Goal: Communication & Community: Connect with others

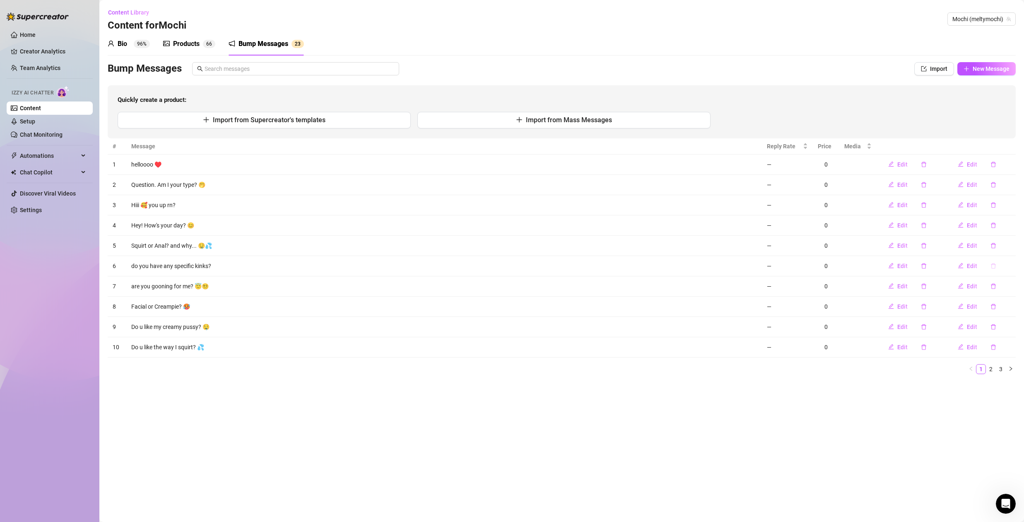
click at [993, 265] on icon "delete" at bounding box center [994, 266] width 6 height 6
click at [1012, 246] on span "Yes" at bounding box center [1010, 244] width 10 height 7
click at [981, 71] on span "New Message" at bounding box center [991, 68] width 37 height 7
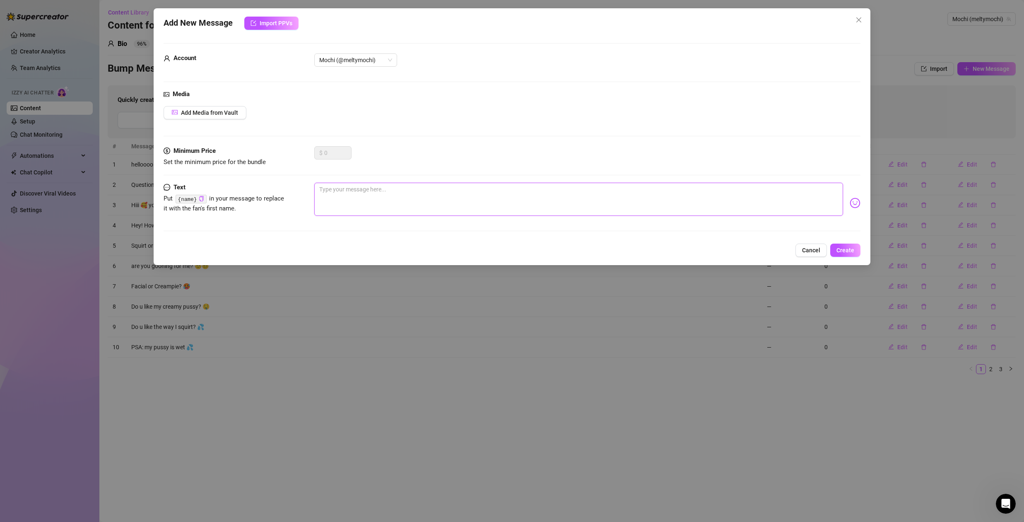
click at [340, 190] on textarea at bounding box center [578, 199] width 529 height 33
type textarea "w"
type textarea "wh"
type textarea "wha"
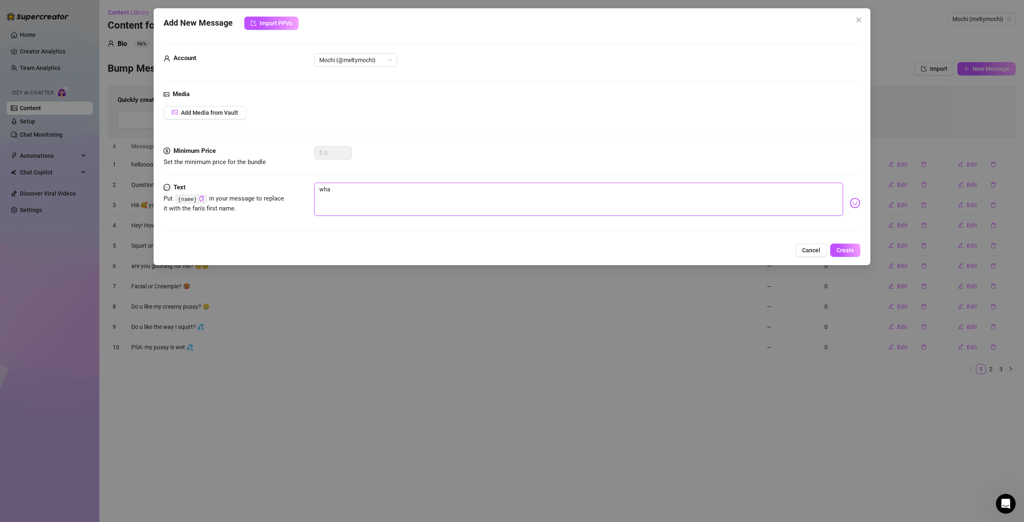
type textarea "what"
type textarea "whats"
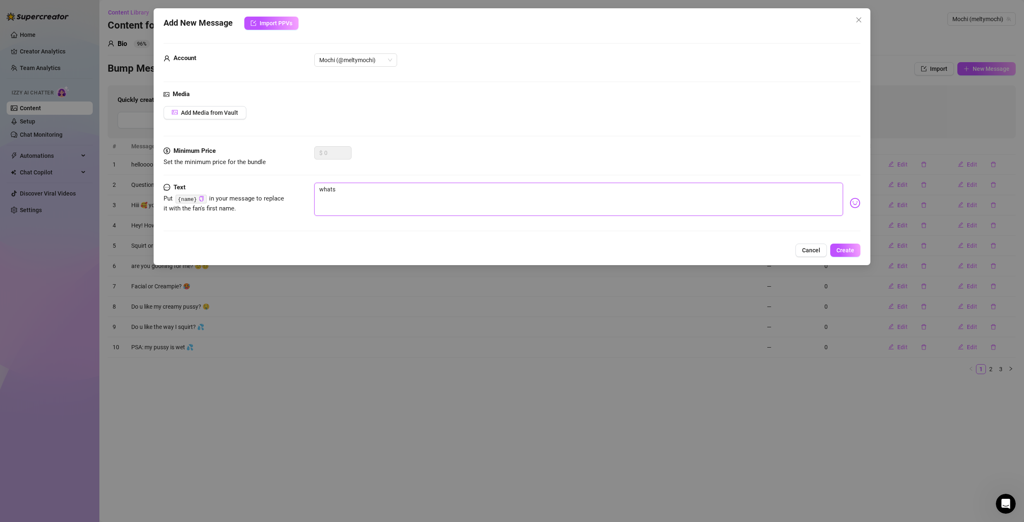
type textarea "whats"
type textarea "what"
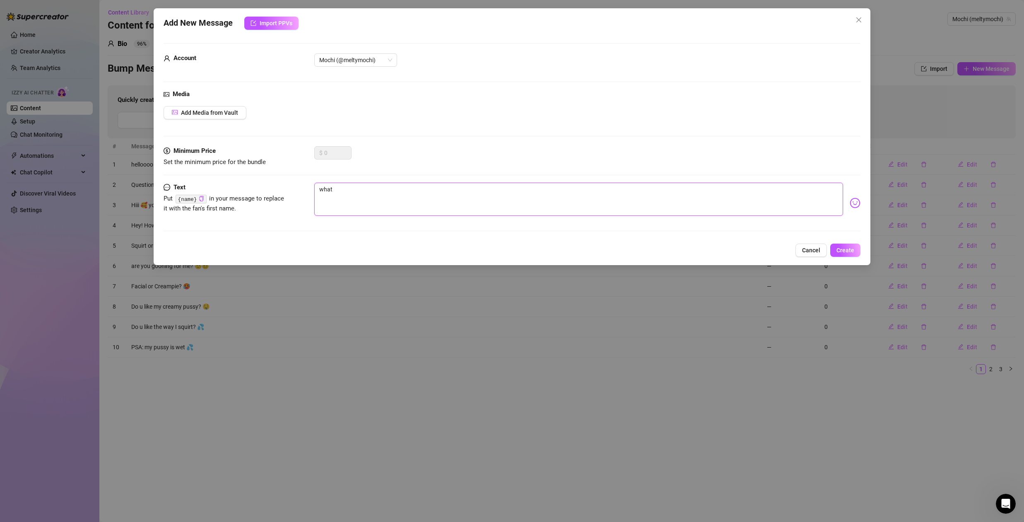
type textarea "what'"
type textarea "what's"
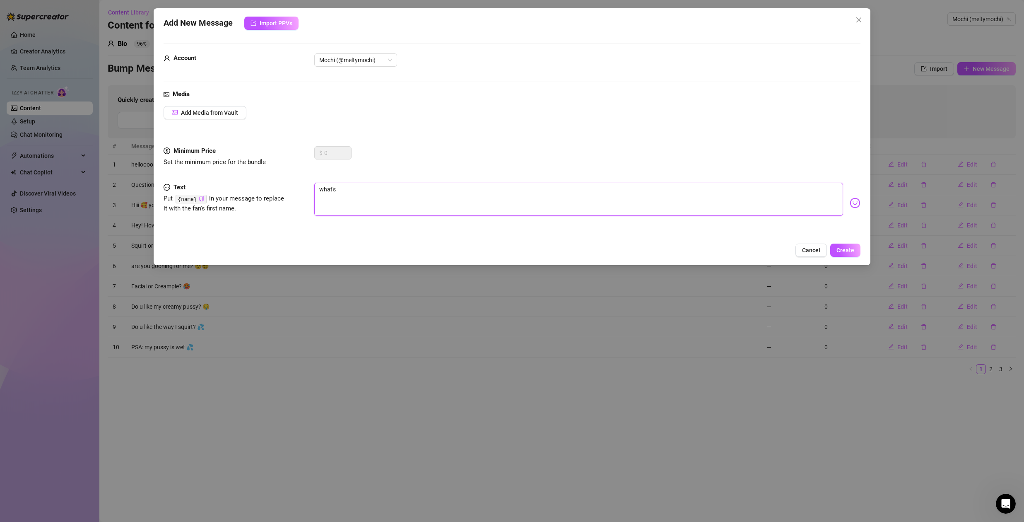
type textarea "what's"
type textarea "what's y"
type textarea "what's yo"
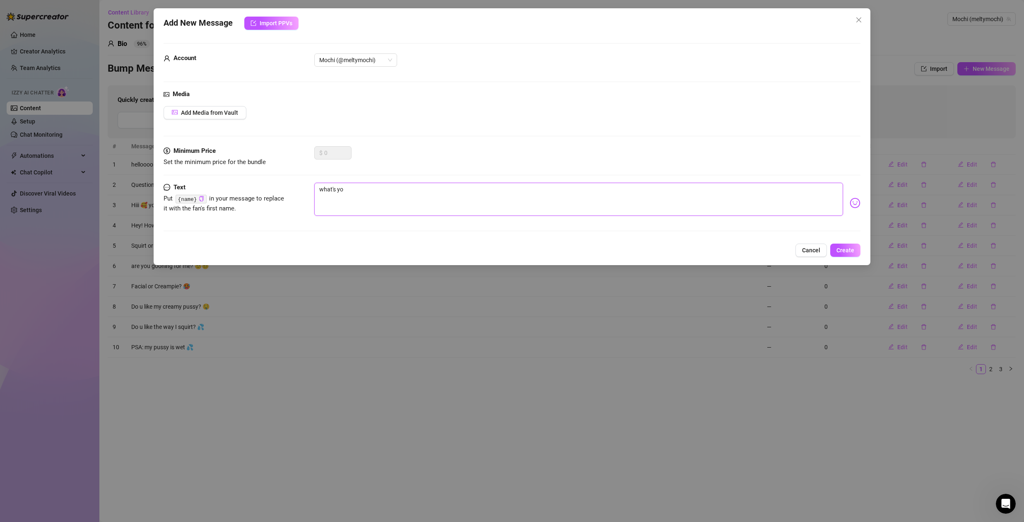
type textarea "what's you"
type textarea "what's your"
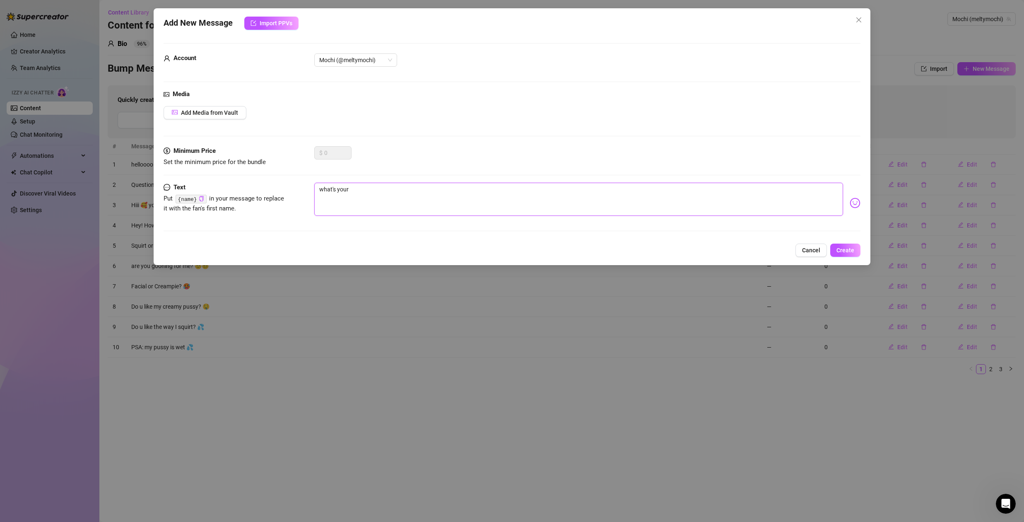
type textarea "what's your"
type textarea "what's your f"
type textarea "what's your fa"
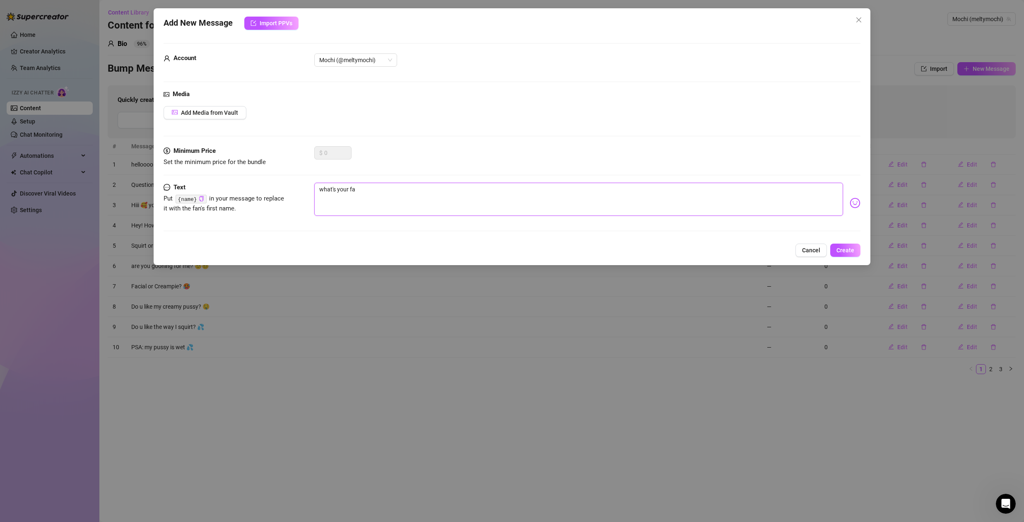
type textarea "what's your fav"
type textarea "what's your favo"
type textarea "what's your favor"
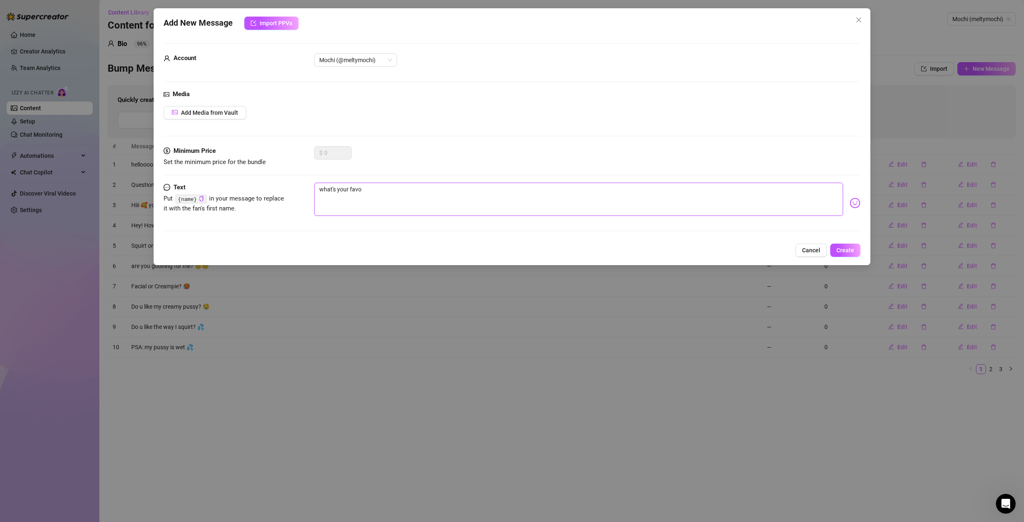
type textarea "what's your favor"
type textarea "what's your favori"
type textarea "what's your favorit"
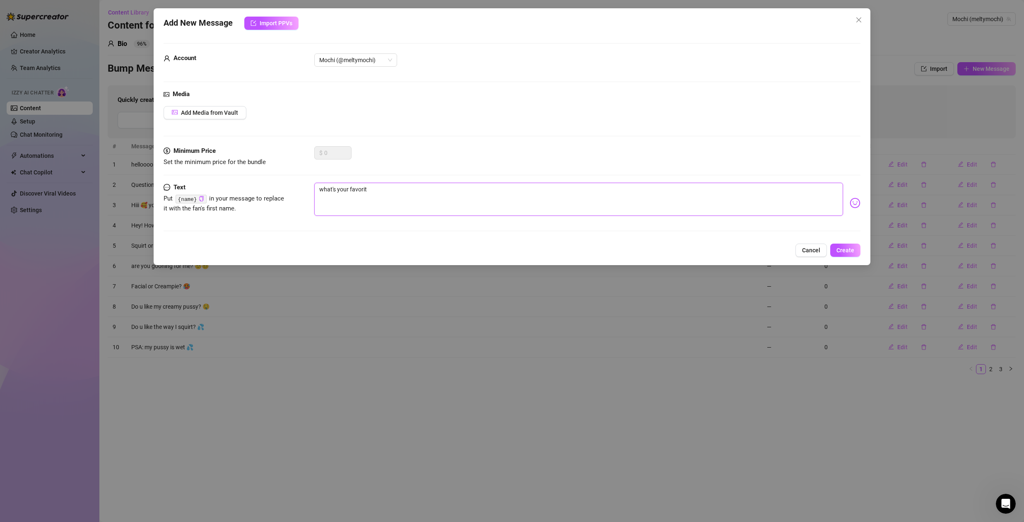
type textarea "what's your favorite"
type textarea "what's your favorite t"
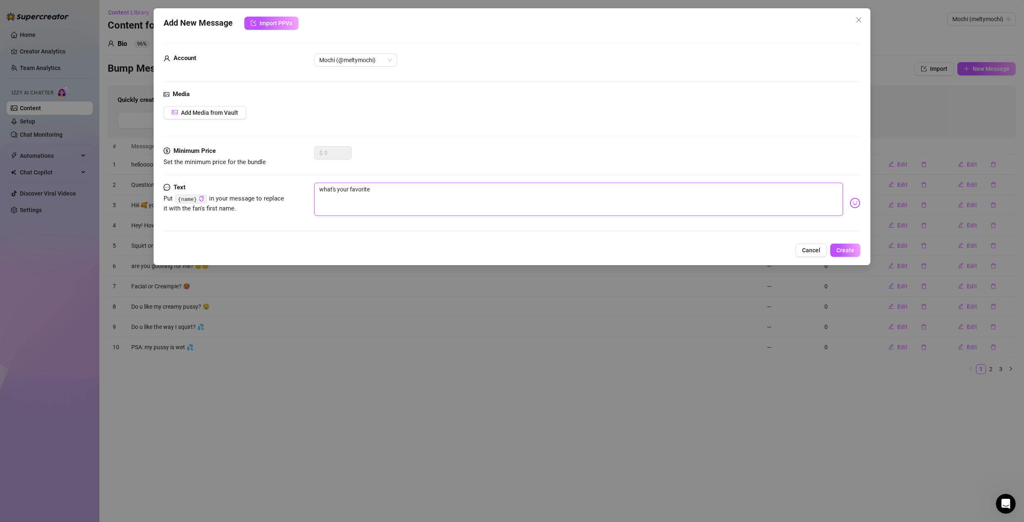
type textarea "what's your favorite t"
type textarea "what's your favorite th"
type textarea "what's your favorite thi"
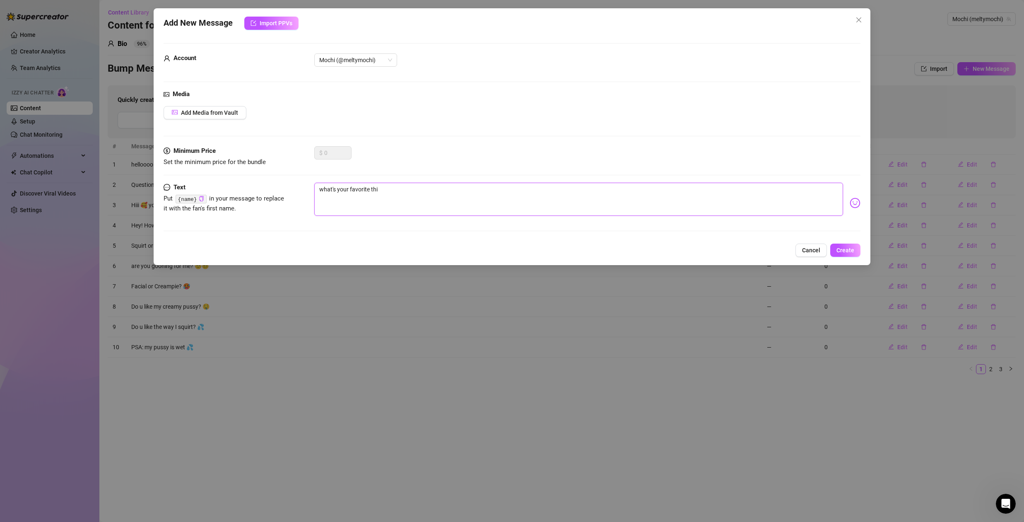
type textarea "what's your favorite thin"
type textarea "what's your favorite thing"
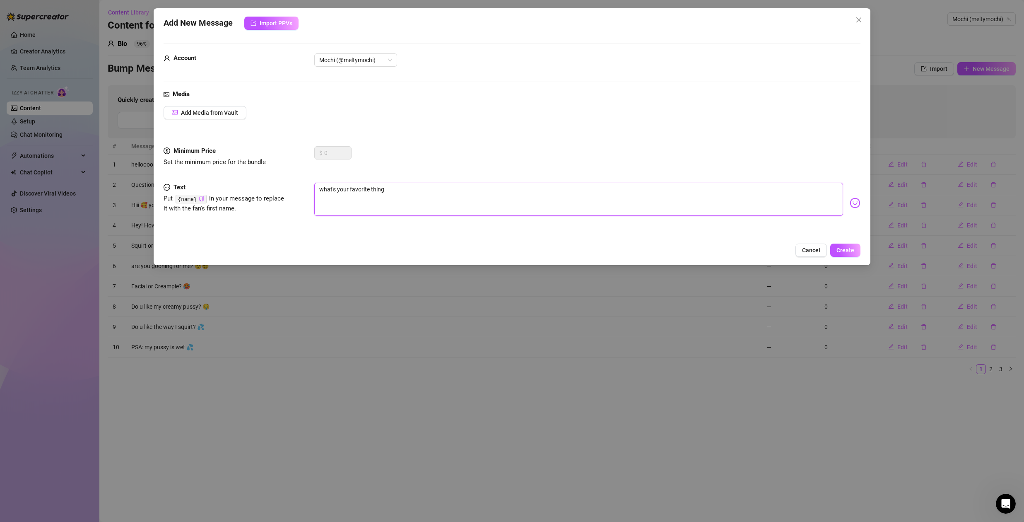
type textarea "what's your favorite thing"
type textarea "what's your favorite thing a"
type textarea "what's your favorite thing ab"
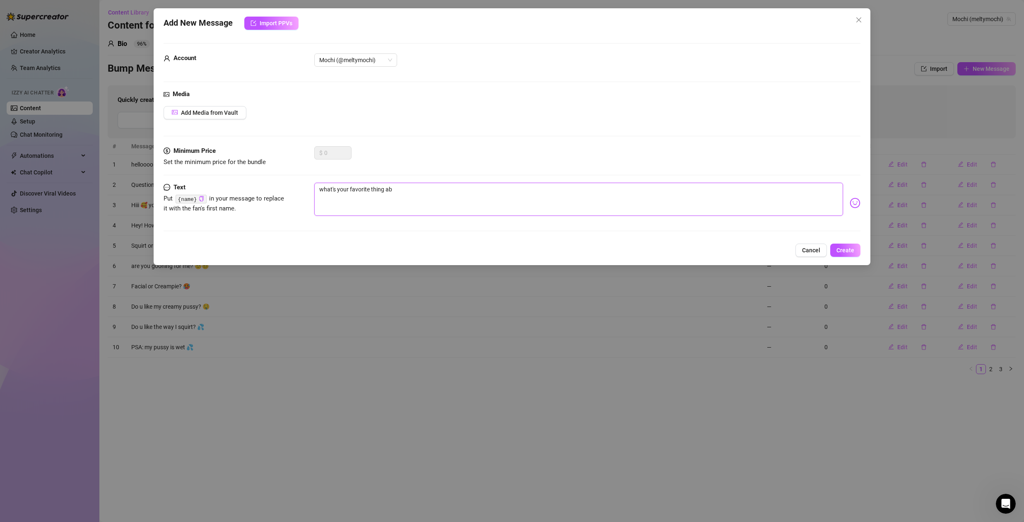
type textarea "what's your favorite thing abo"
type textarea "what's your favorite thing abou"
type textarea "what's your favorite thing about"
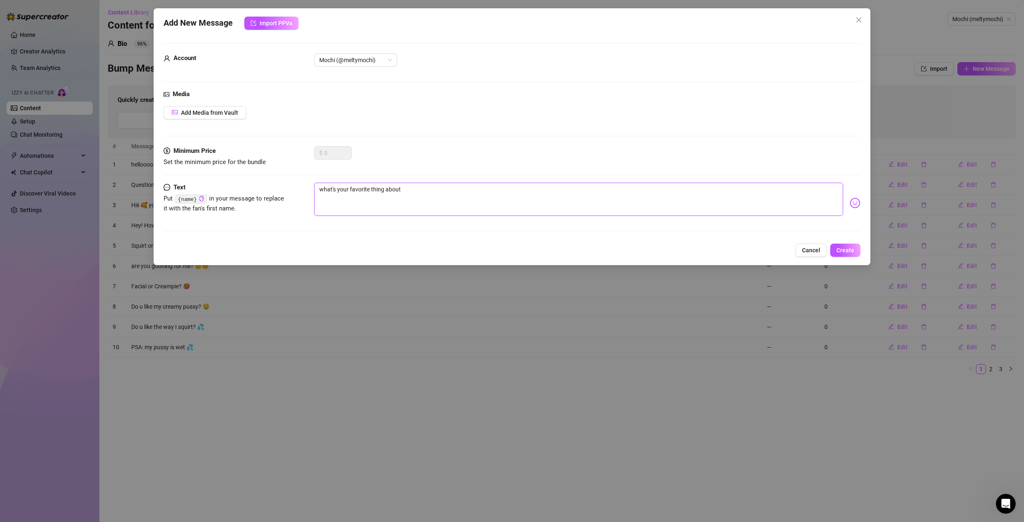
type textarea "what's your favorite thing about"
type textarea "what's your favorite thing about m"
type textarea "what's your favorite thing about me"
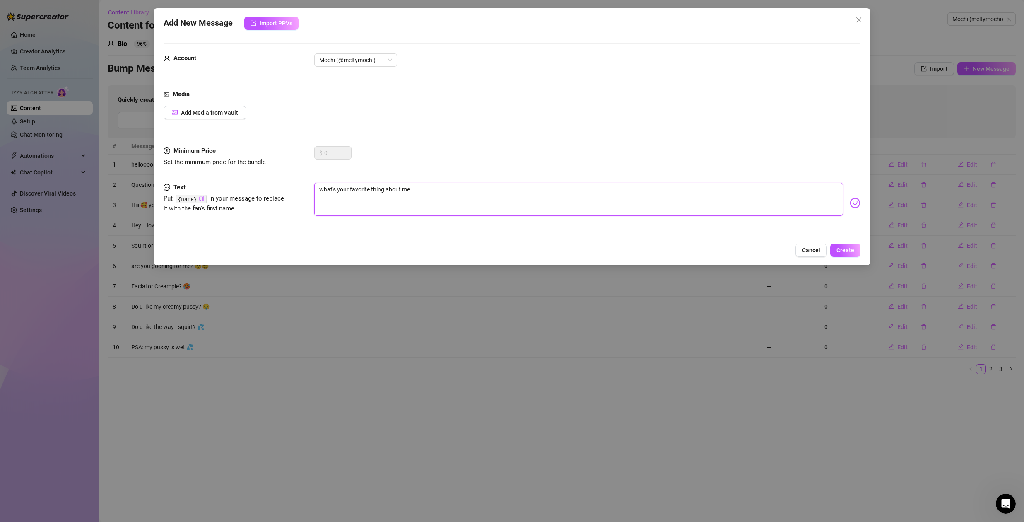
type textarea "what's your favorite thing about me?"
click at [347, 190] on textarea "what's your favorite thing about me?" at bounding box center [578, 199] width 529 height 33
type textarea "what's you favorite thing about me?"
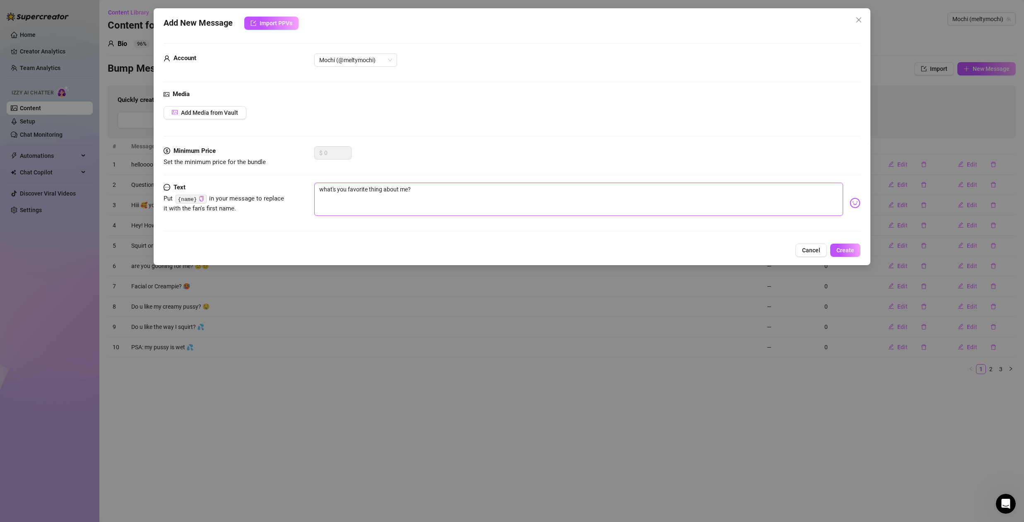
type textarea "what's yo favorite thing about me?"
type textarea "what's y favorite thing about me?"
type textarea "what's favorite thing about me?"
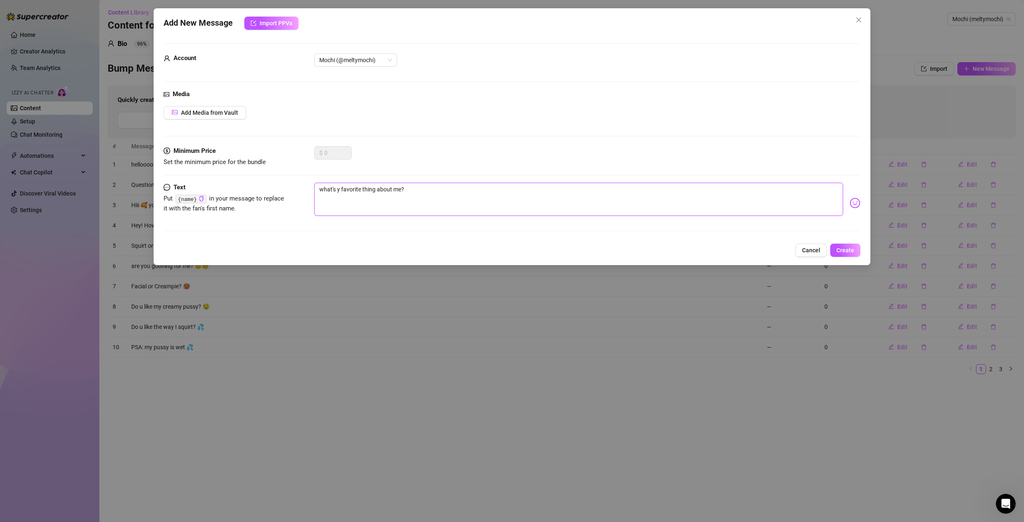
type textarea "what's favorite thing about me?"
type textarea "what's u favorite thing about me?"
type textarea "what's ur favorite thing about me?"
click at [429, 188] on textarea "what's ur favorite thing about me?" at bounding box center [578, 199] width 529 height 33
type textarea "what's ur favorite thing about me?"
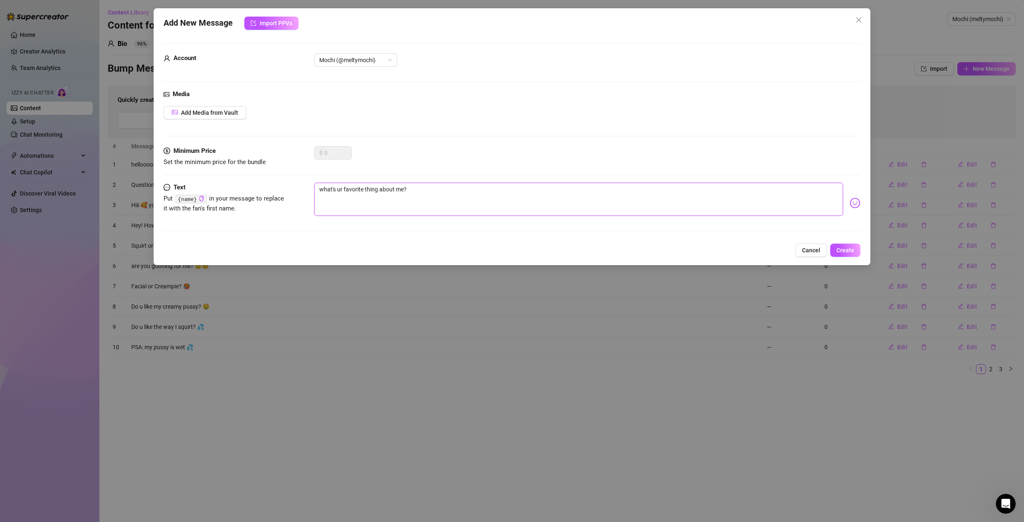
type textarea "what's ur favorite thing about me?"
type textarea "what's ur favorite thing about me? 😇"
drag, startPoint x: 334, startPoint y: 189, endPoint x: 407, endPoint y: 200, distance: 74.1
click at [335, 189] on textarea "what's ur favorite thing about me? 😇" at bounding box center [578, 199] width 529 height 33
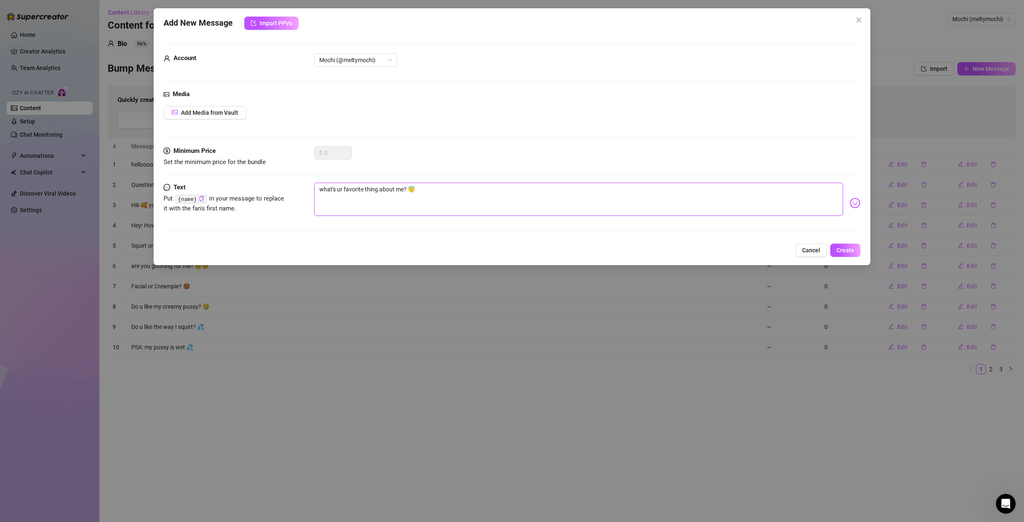
click at [362, 189] on textarea "what's ur favorite thing about me? 😇" at bounding box center [578, 199] width 529 height 33
type textarea "what's ur favorit thing about me? 😇"
type textarea "what's ur favori thing about me? 😇"
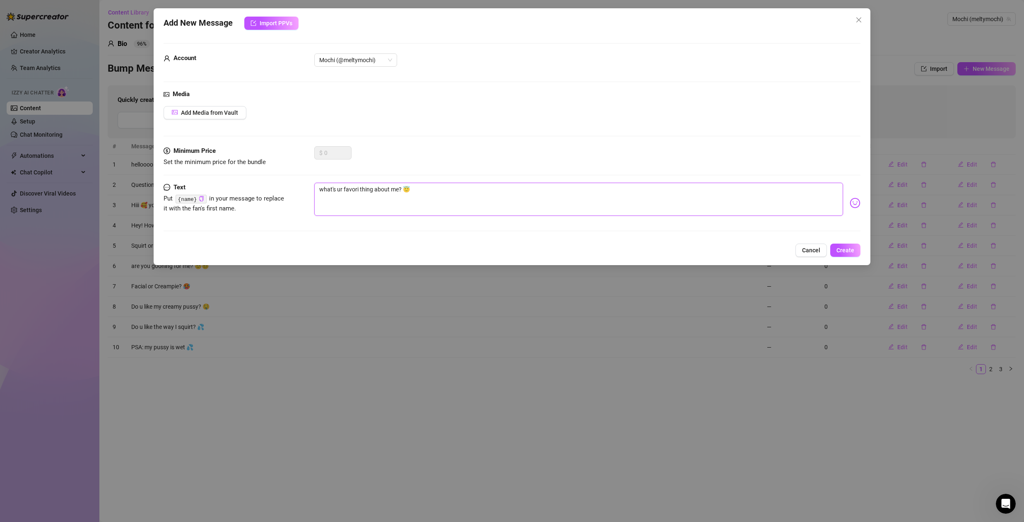
type textarea "what's ur favor thing about me? 😇"
type textarea "what's ur favo thing about me? 😇"
type textarea "what's ur fav thing about me? 😇"
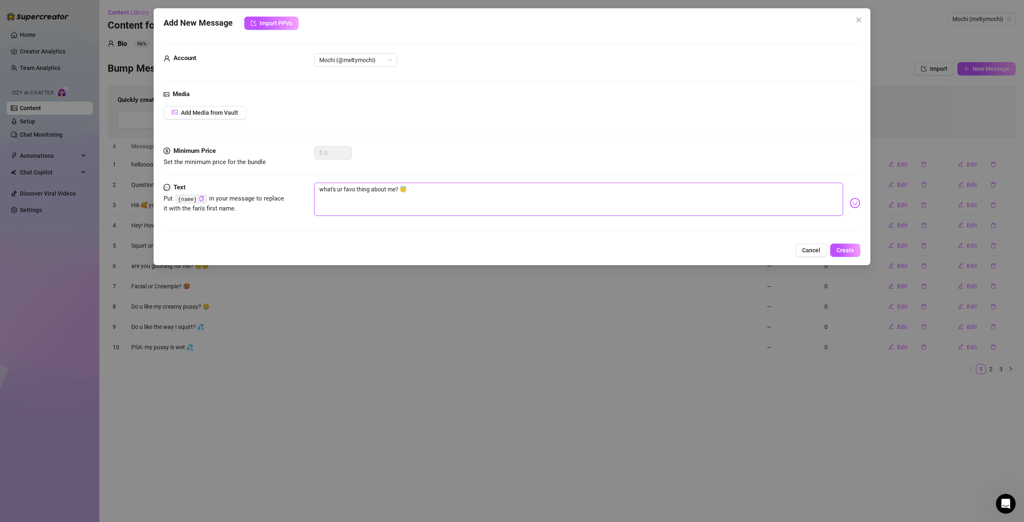
type textarea "what's ur fav thing about me? 😇"
type textarea "what's ur fave thing about me? 😇"
click at [431, 190] on textarea "what's ur fave thing about me? 😇" at bounding box center [578, 199] width 529 height 33
type textarea "what's ur fave thing about me? 😇"
click at [845, 248] on span "Create" at bounding box center [845, 250] width 18 height 7
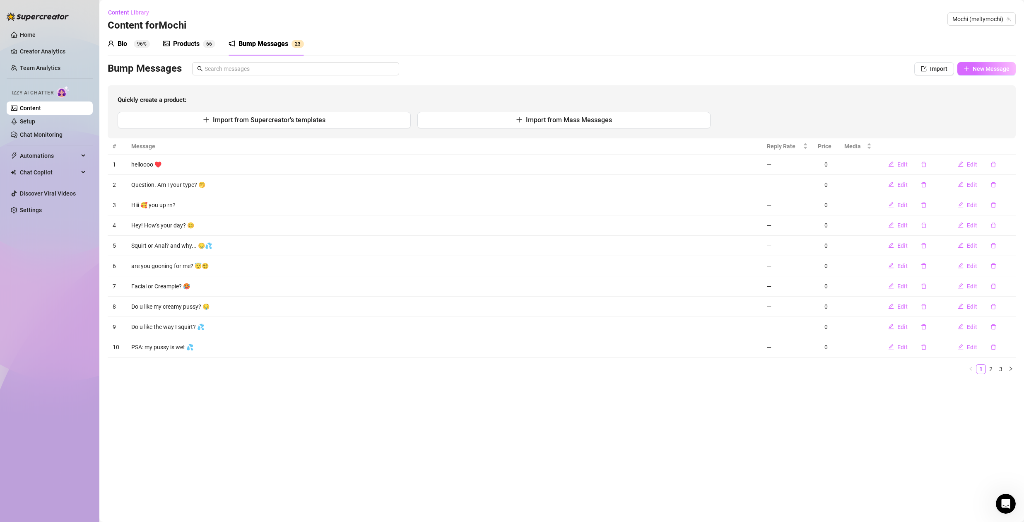
click at [997, 68] on span "New Message" at bounding box center [991, 68] width 37 height 7
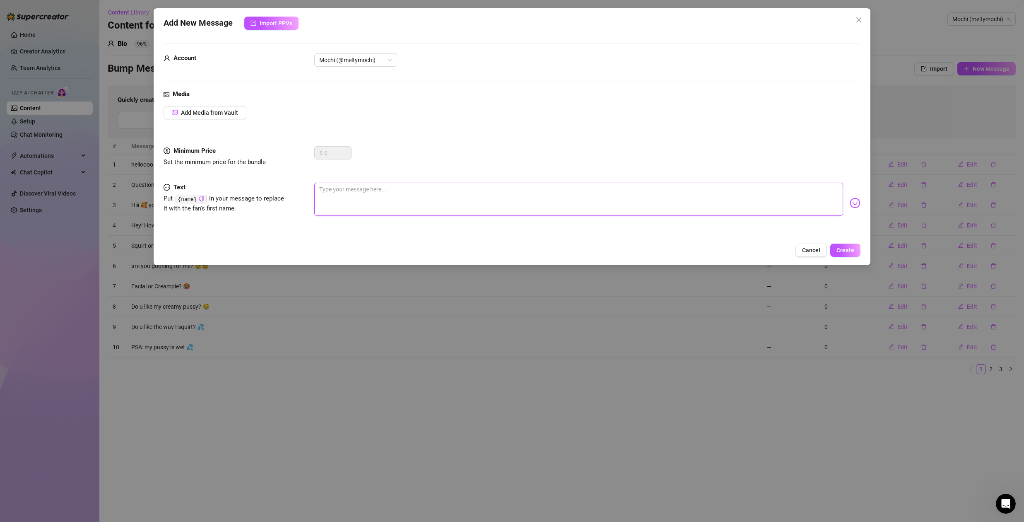
click at [351, 193] on textarea at bounding box center [578, 199] width 529 height 33
type textarea "D"
type textarea "Do"
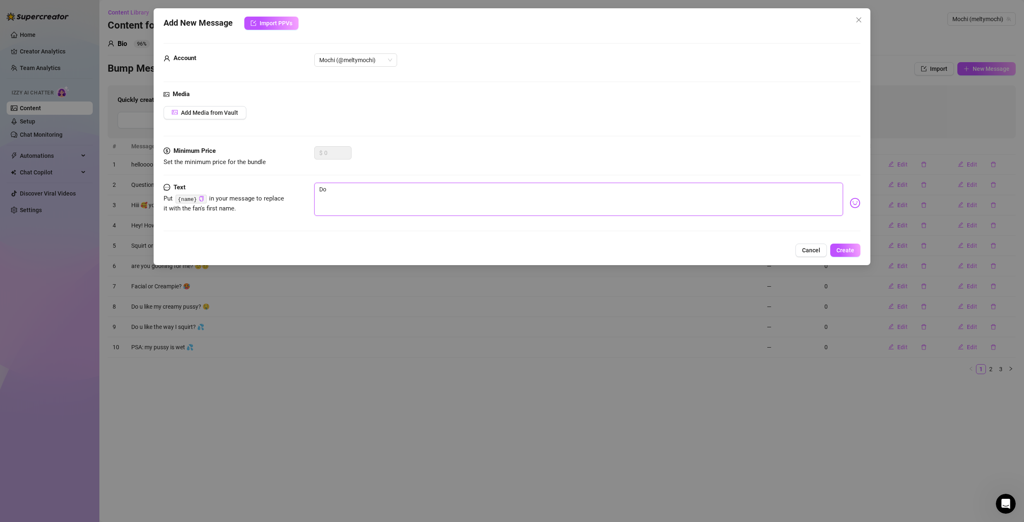
type textarea "Do"
type textarea "Do y"
type textarea "Do yo"
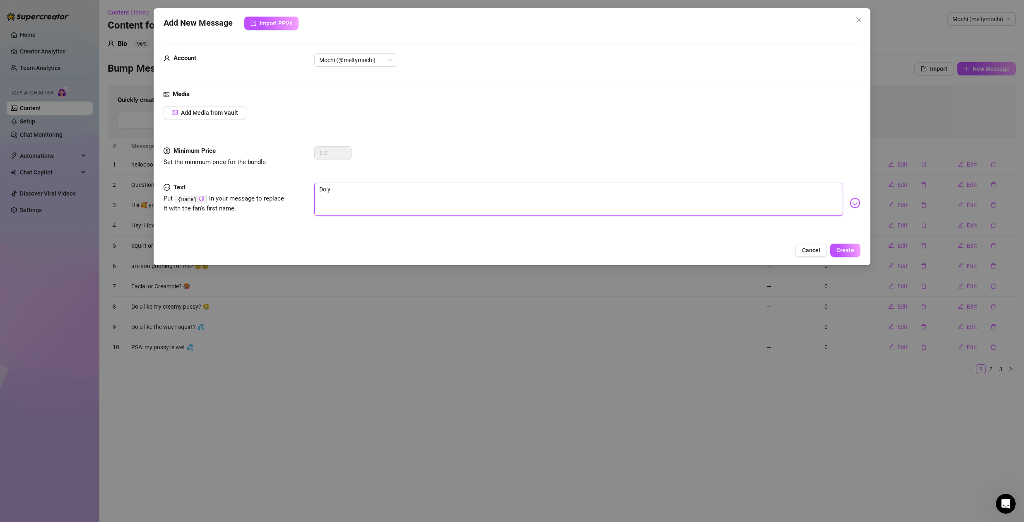
type textarea "Do yo"
type textarea "Do you"
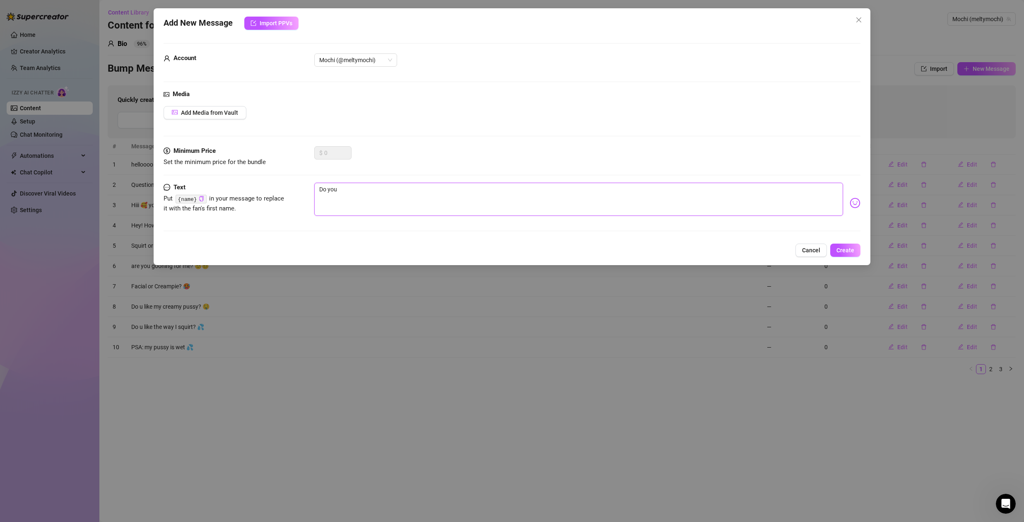
type textarea "Do you l"
type textarea "Do you li"
type textarea "Do you lik"
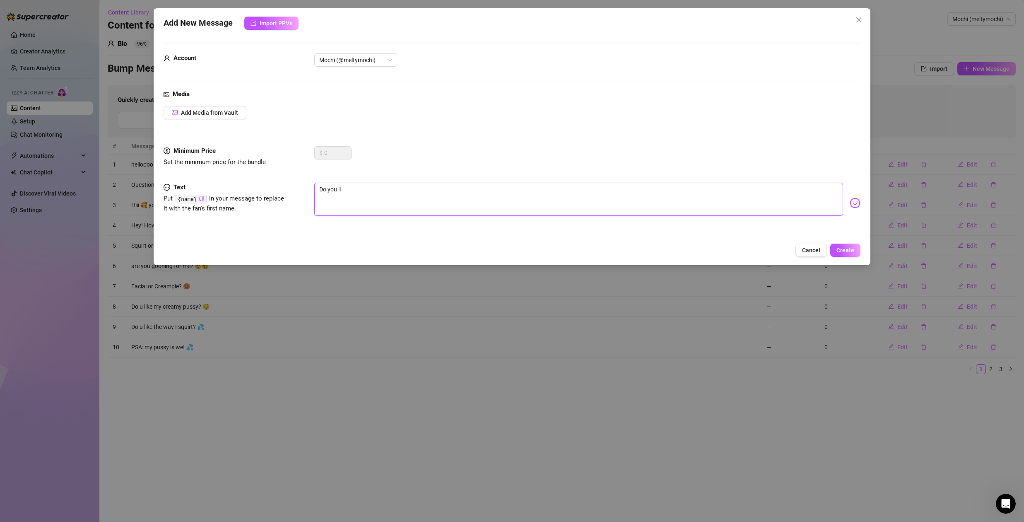
type textarea "Do you lik"
type textarea "Do you like"
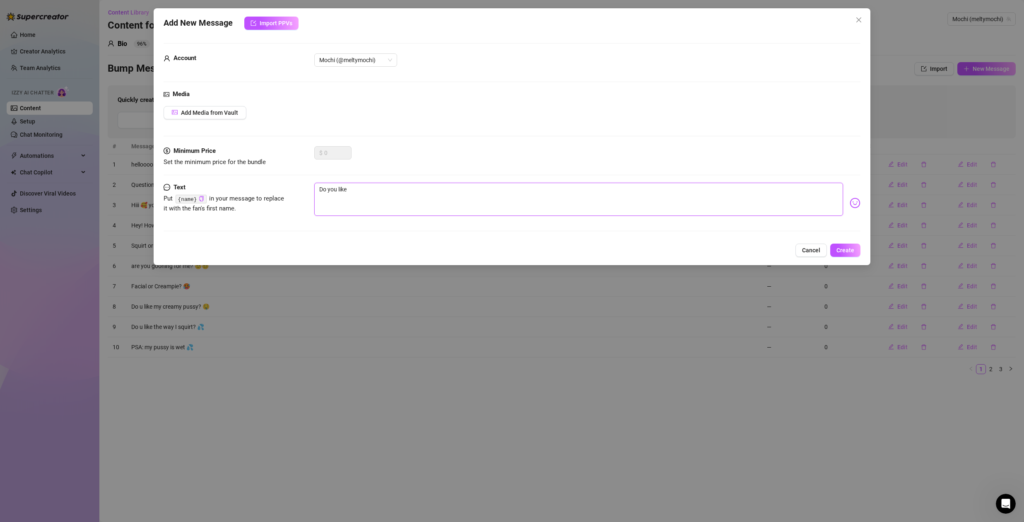
type textarea "Do you like"
type textarea "Do you lik"
type textarea "Do you li"
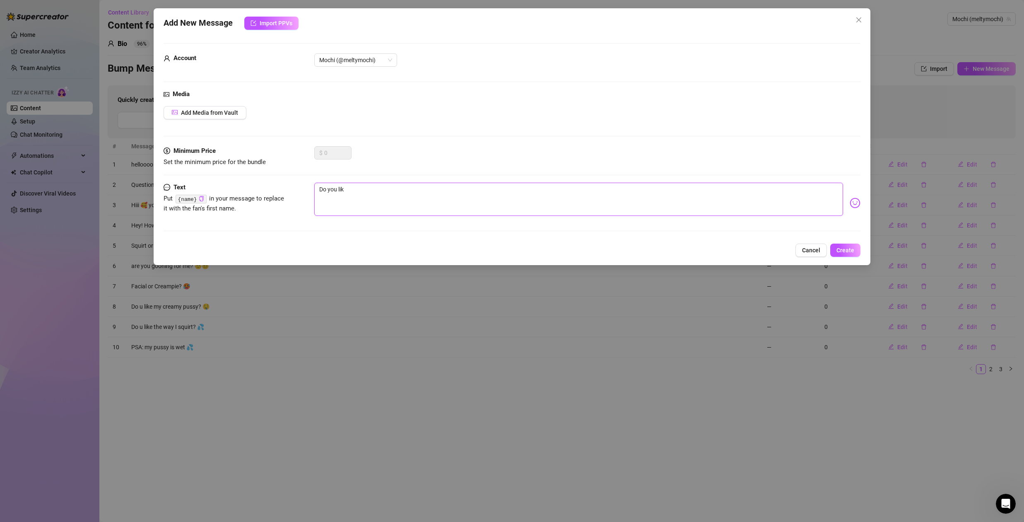
type textarea "Do you li"
type textarea "Do you l"
type textarea "Do you"
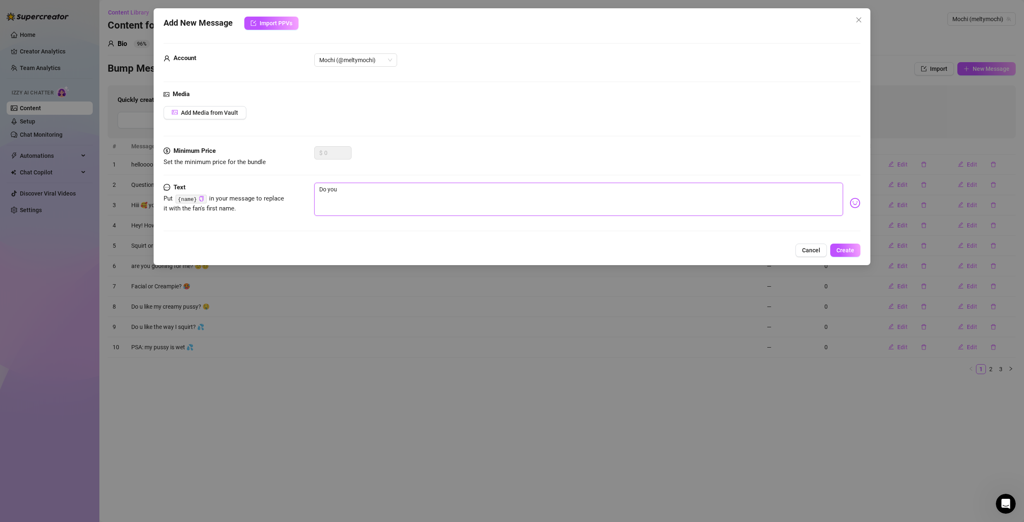
type textarea "Do you"
type textarea "Do yo"
type textarea "Do y"
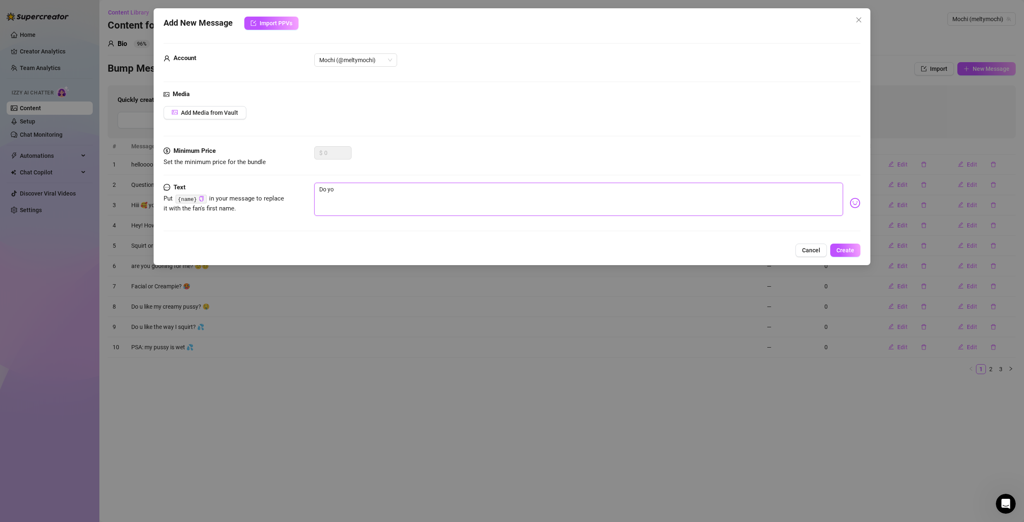
type textarea "Do y"
type textarea "Do"
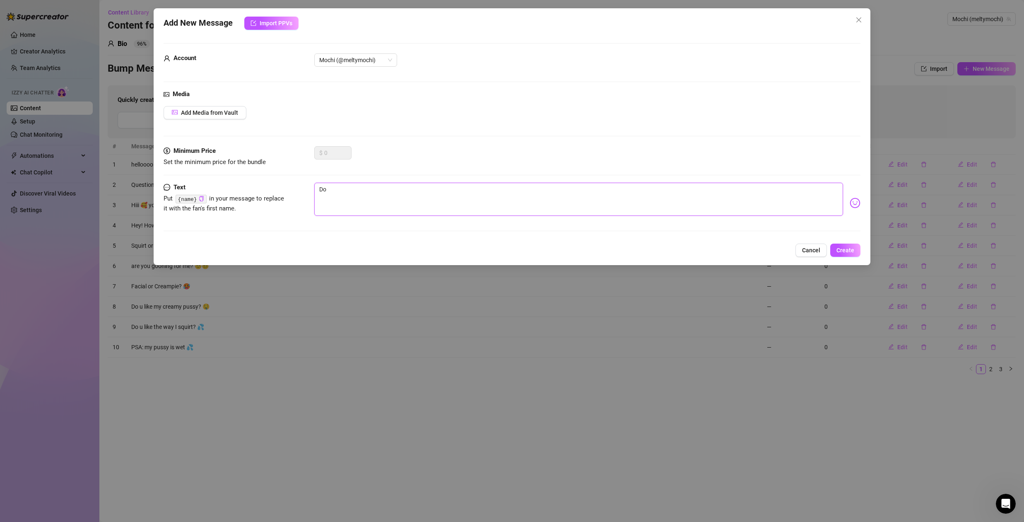
type textarea "D"
type textarea "Type your message here..."
type textarea "I"
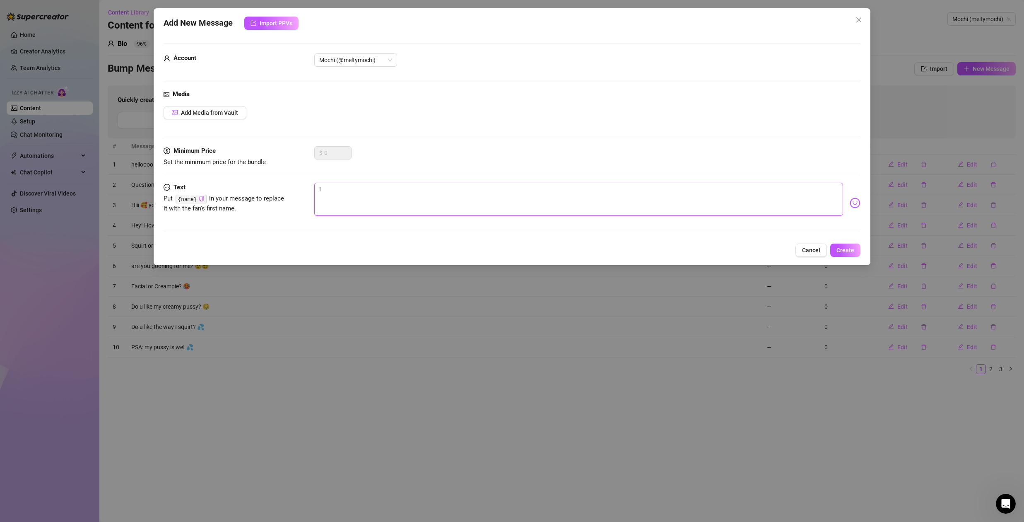
type textarea "I"
type textarea "Type your message here..."
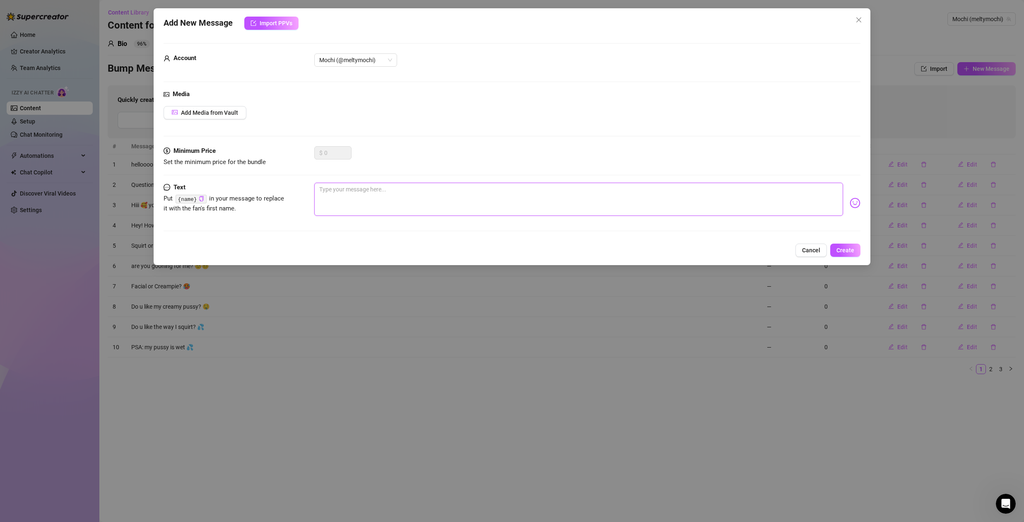
type textarea "Y"
type textarea "Yo"
type textarea "You"
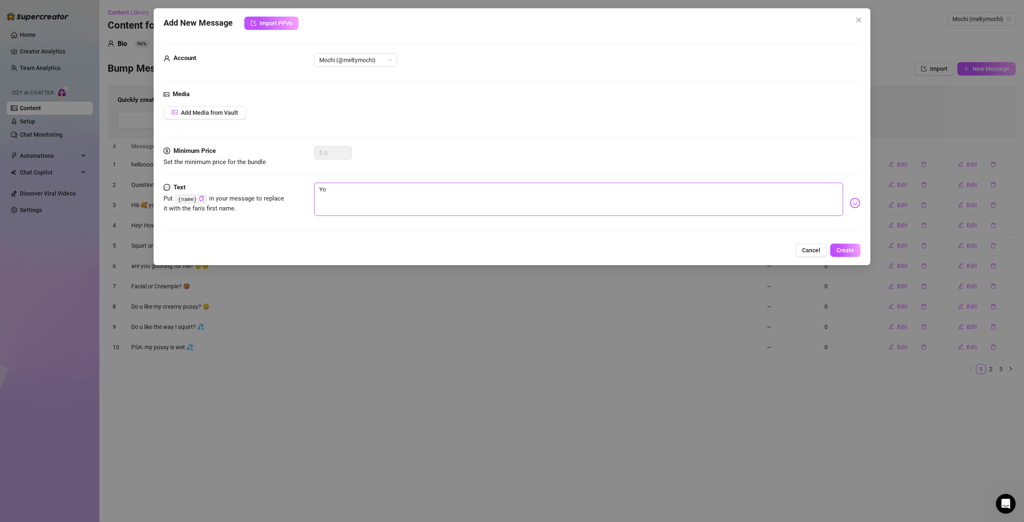
type textarea "You"
type textarea "You'"
type textarea "You'r"
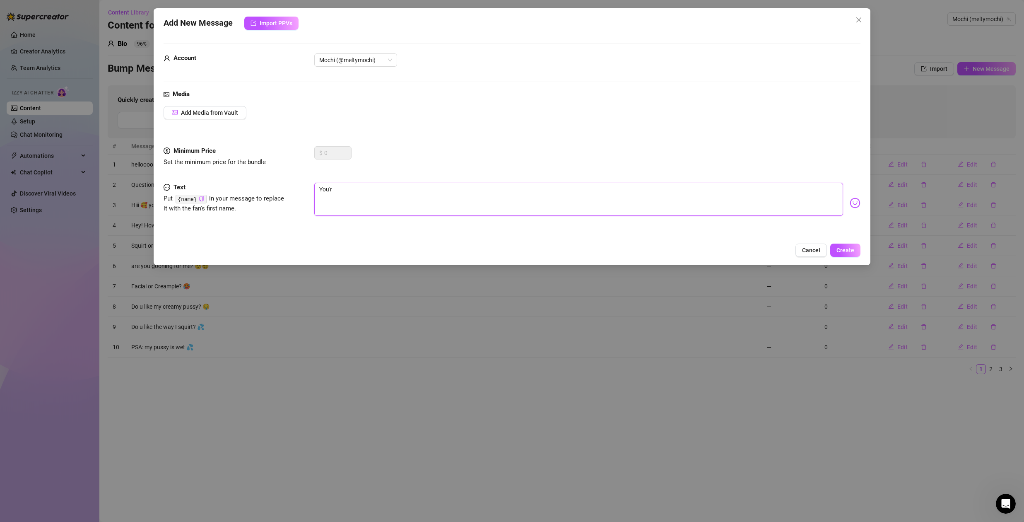
type textarea "You're"
type textarea "You're c"
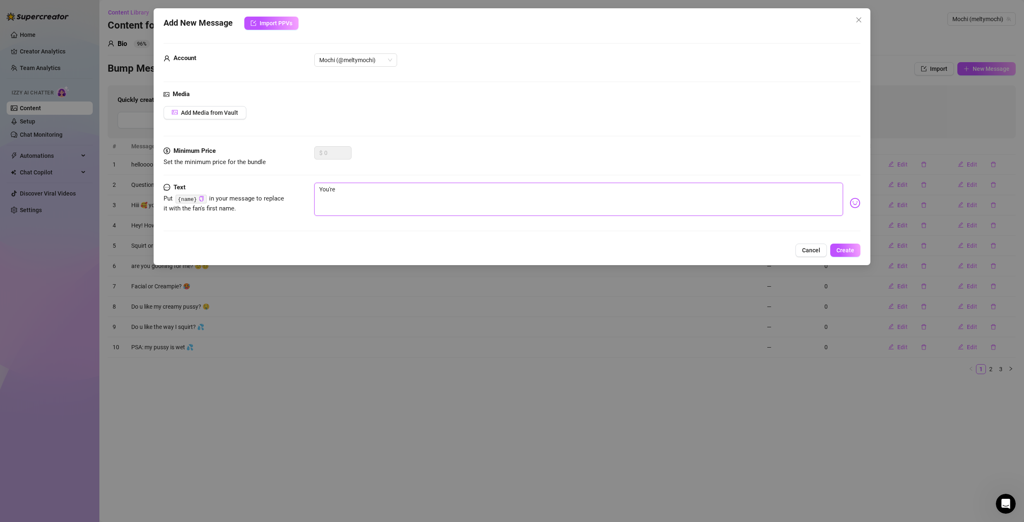
type textarea "You're c"
type textarea "You're cu"
type textarea "You're cut"
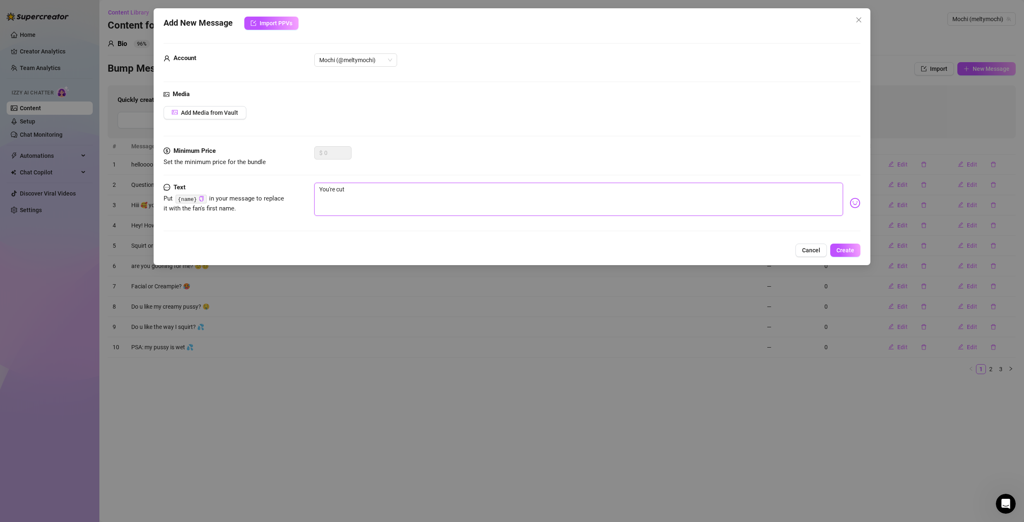
type textarea "You're cute"
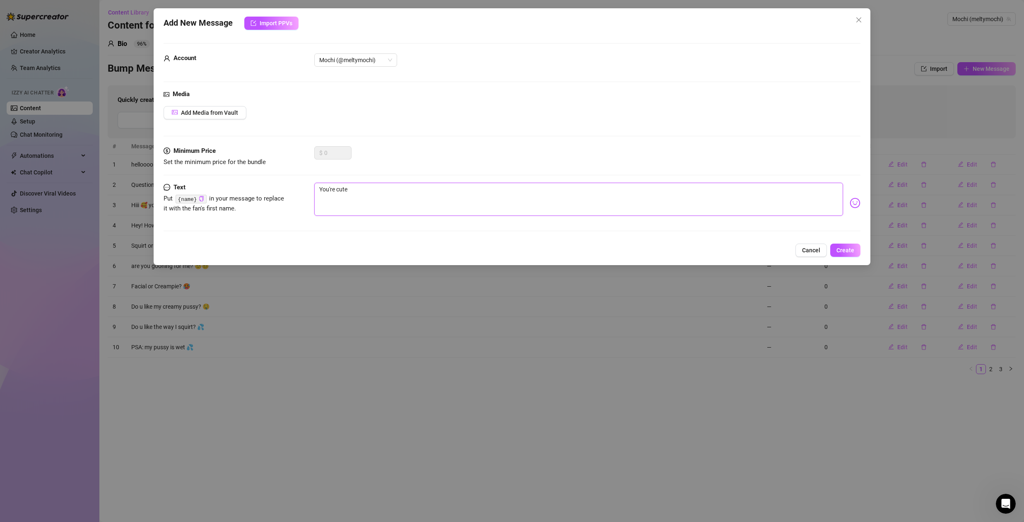
type textarea "You're cute"
type textarea "You're cute,"
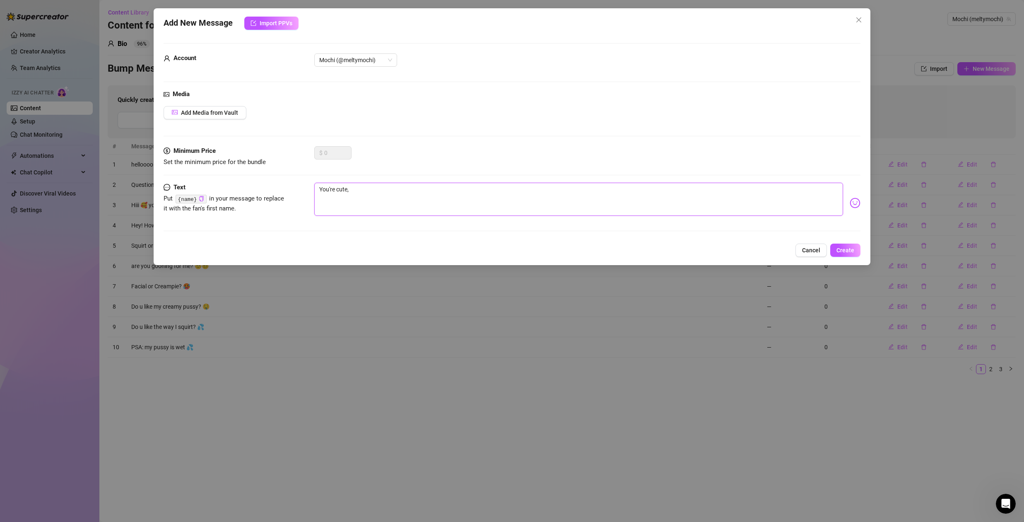
type textarea "You're cute,"
type textarea "You're cute"
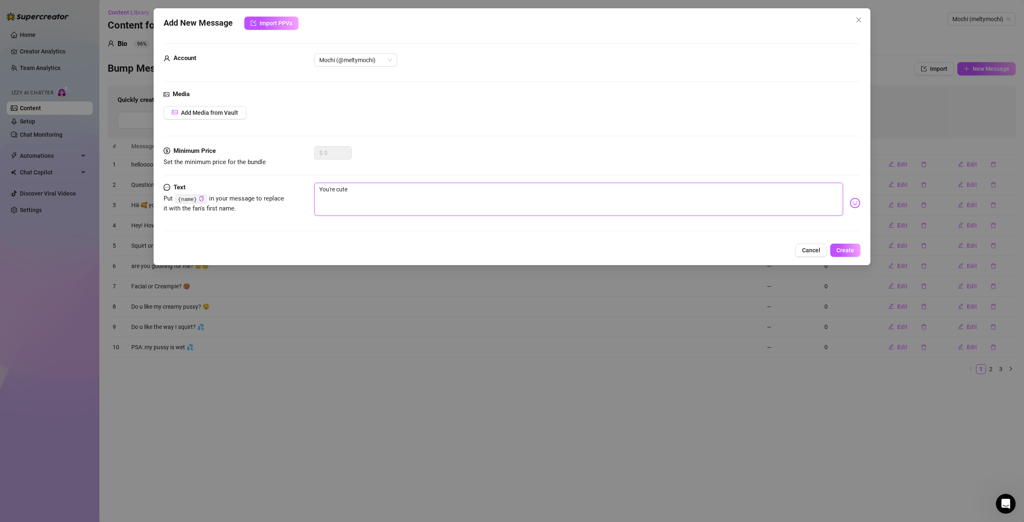
type textarea "You're cute"
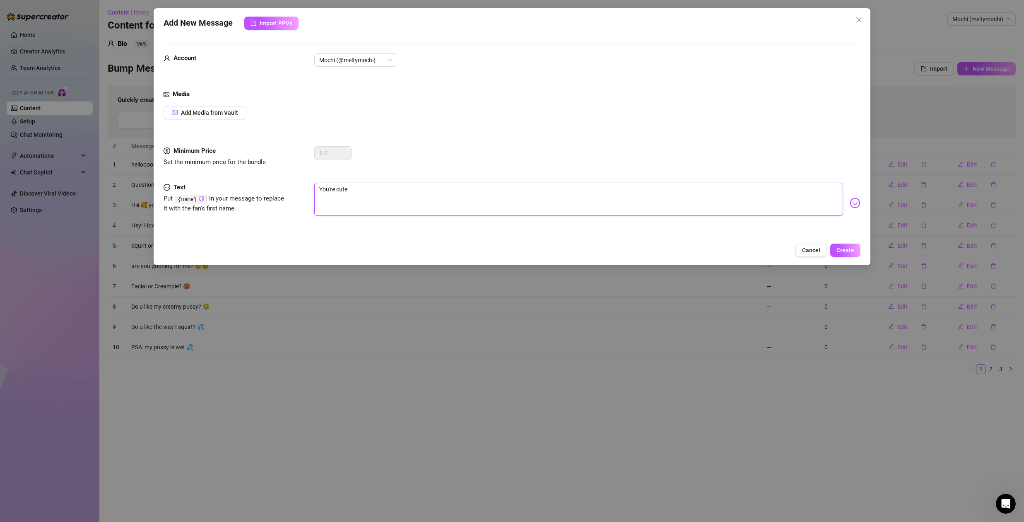
type textarea "You're cute 💕"
click at [320, 189] on textarea "You're cute 💕" at bounding box center [578, 199] width 529 height 33
click at [369, 191] on textarea "Hey, you're cute 💕" at bounding box center [578, 199] width 529 height 33
click at [360, 190] on textarea "Hey, you're cute 💕" at bounding box center [578, 199] width 529 height 33
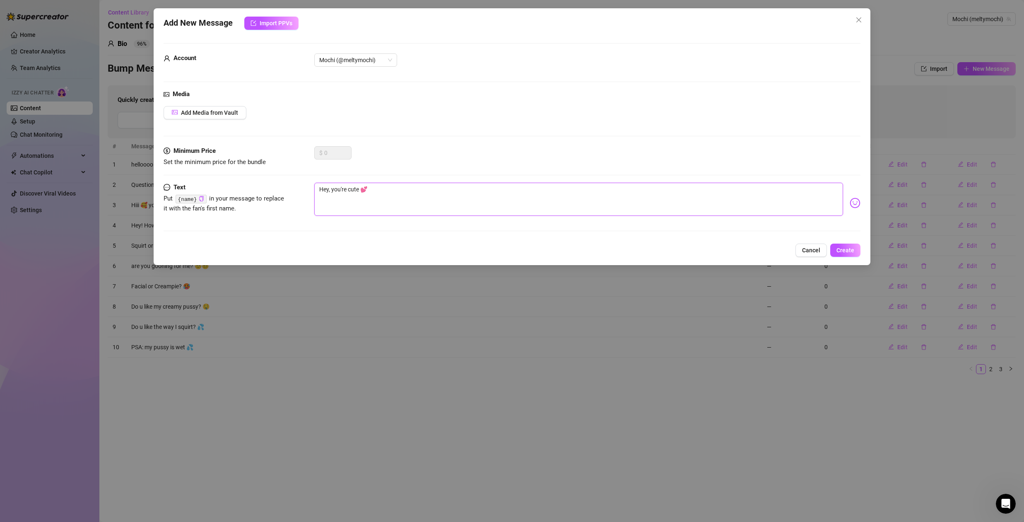
click at [364, 187] on textarea "Hey, you're cute 💕" at bounding box center [578, 199] width 529 height 33
drag, startPoint x: 381, startPoint y: 190, endPoint x: 331, endPoint y: 191, distance: 49.7
click at [331, 191] on textarea "Hey, you're cute 💕" at bounding box center [578, 199] width 529 height 33
click at [222, 111] on span "Add Media from Vault" at bounding box center [209, 112] width 57 height 7
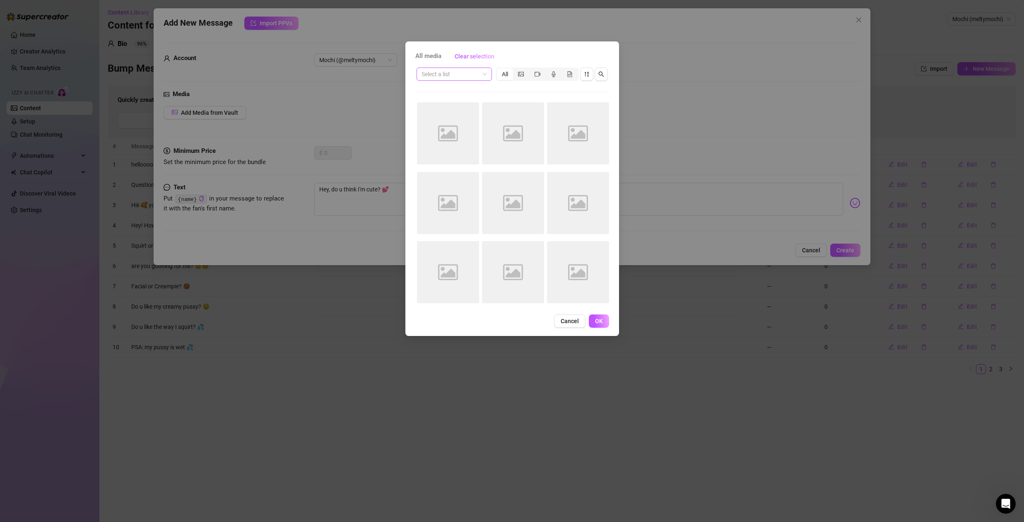
click at [459, 73] on input "search" at bounding box center [451, 74] width 58 height 12
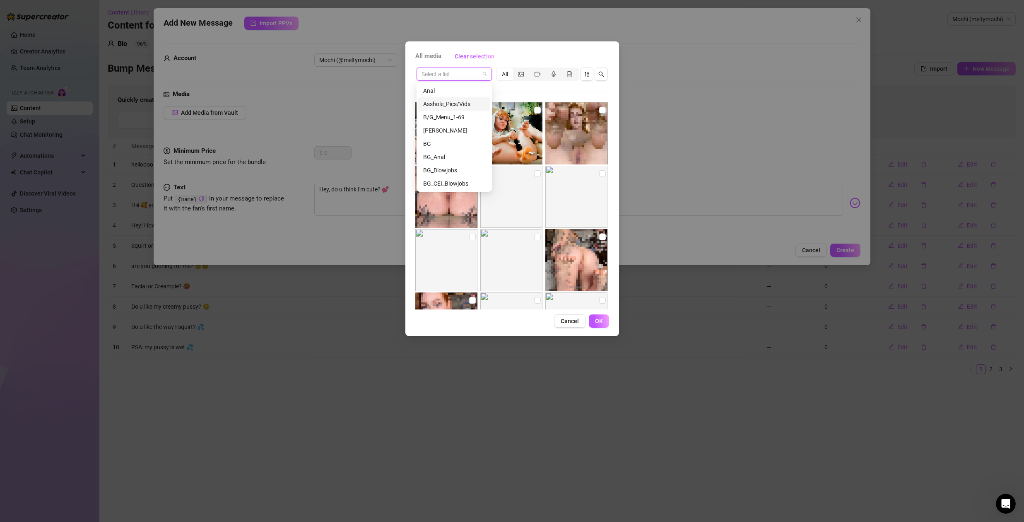
click at [451, 104] on div "Asshole_Pics/Vids" at bounding box center [454, 103] width 62 height 9
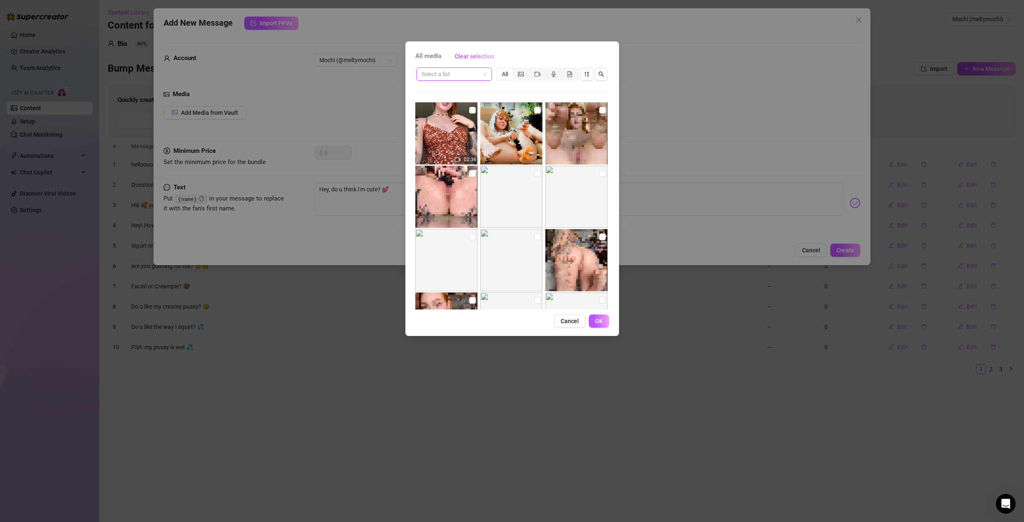
click at [470, 73] on input "search" at bounding box center [451, 74] width 58 height 12
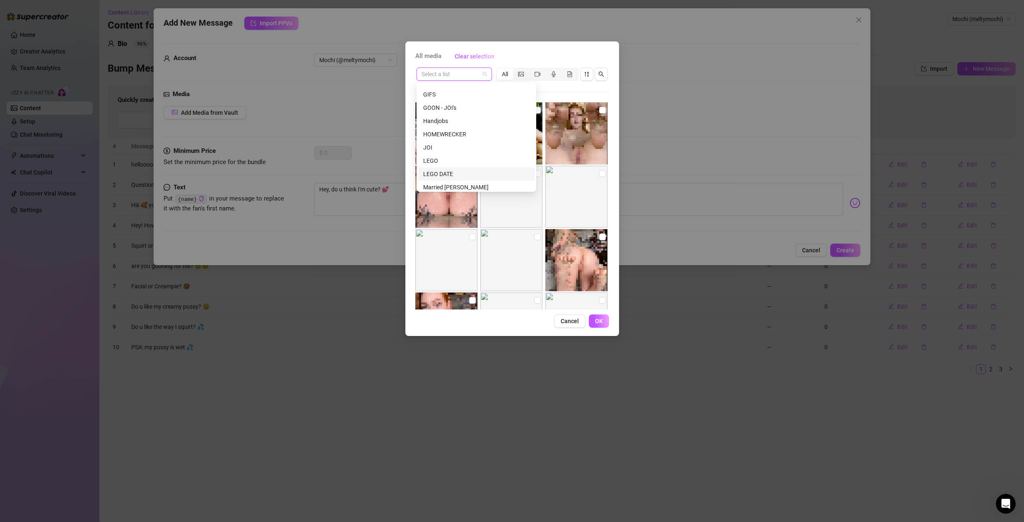
scroll to position [618, 0]
click at [434, 120] on div "GIFS" at bounding box center [476, 121] width 106 height 9
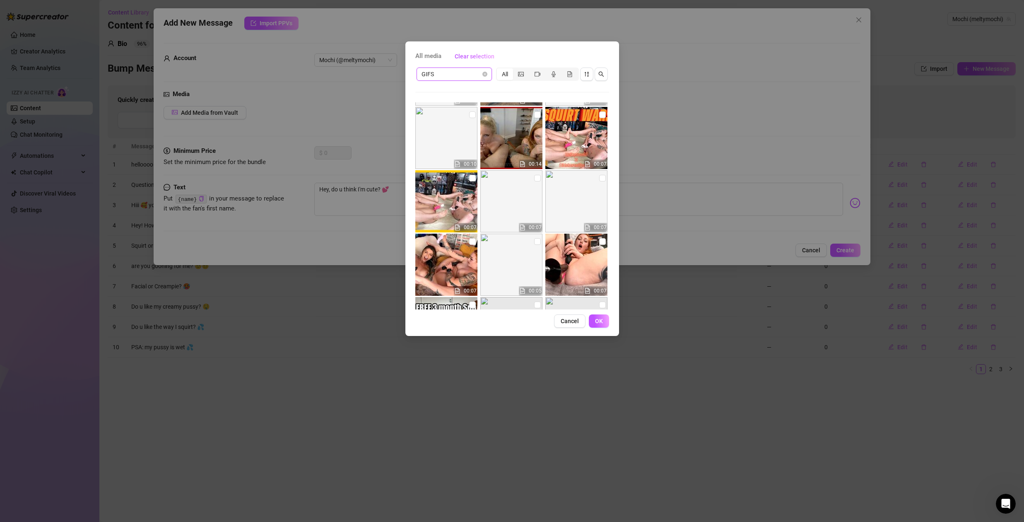
scroll to position [0, 0]
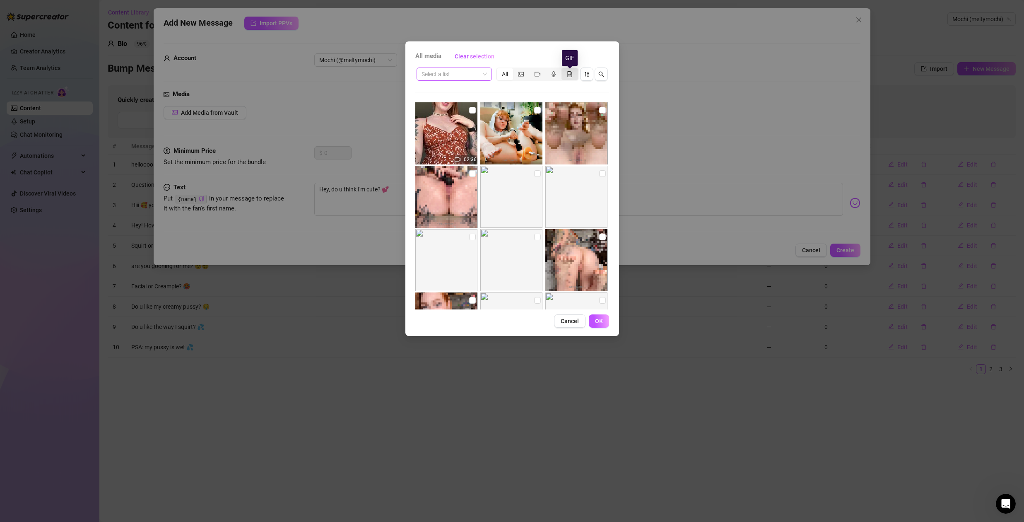
click at [570, 75] on icon "file-gif" at bounding box center [570, 74] width 6 height 6
click at [564, 70] on input "segmented control" at bounding box center [564, 70] width 0 height 0
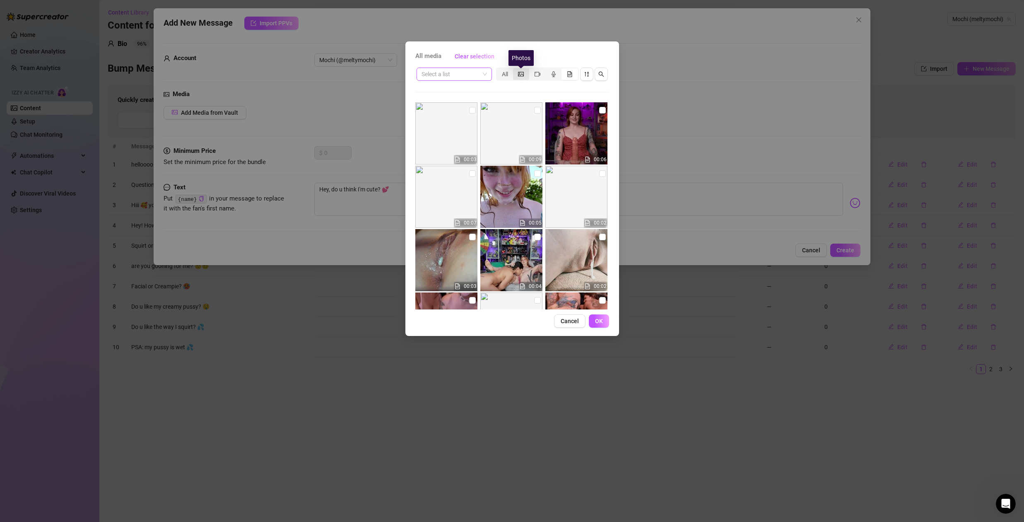
click at [520, 72] on icon "picture" at bounding box center [521, 74] width 6 height 6
click at [515, 70] on input "segmented control" at bounding box center [515, 70] width 0 height 0
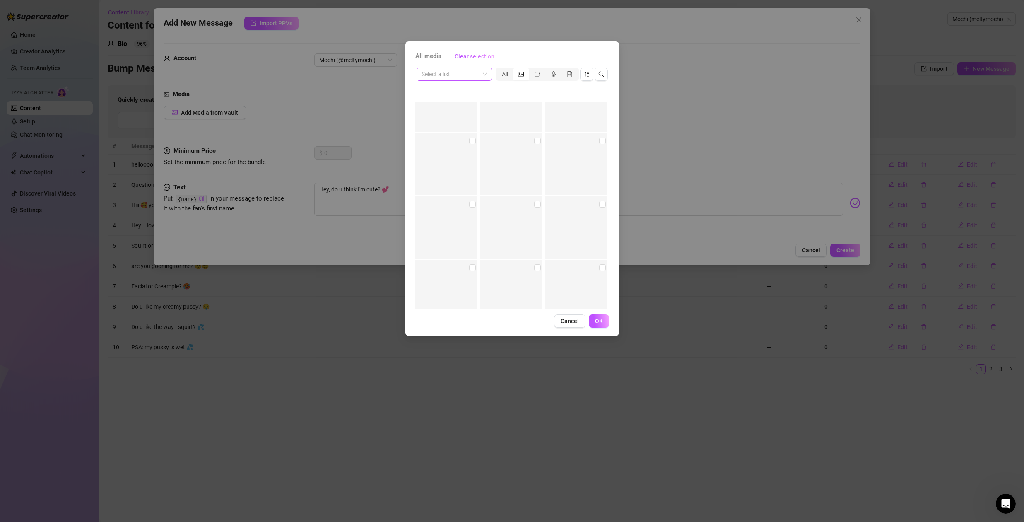
scroll to position [15518, 0]
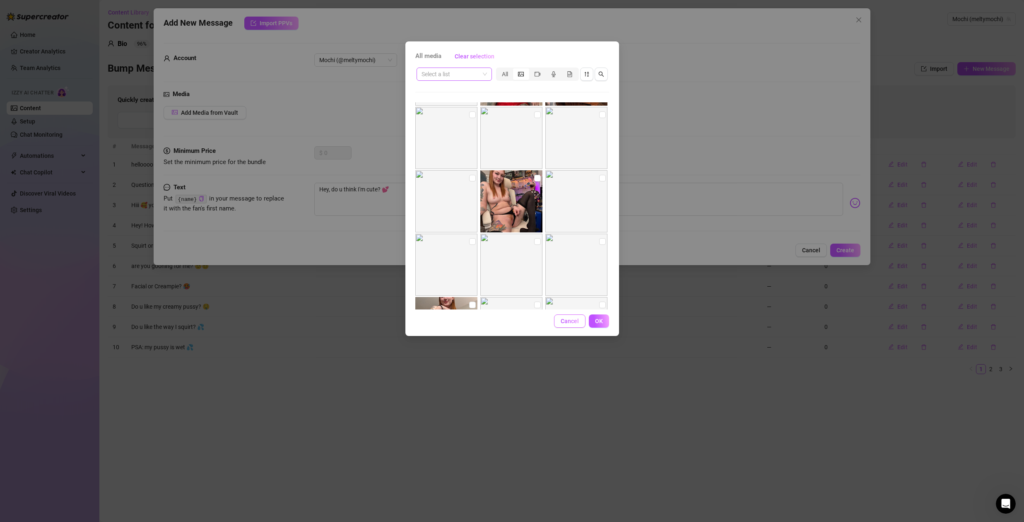
click at [571, 320] on span "Cancel" at bounding box center [570, 321] width 18 height 7
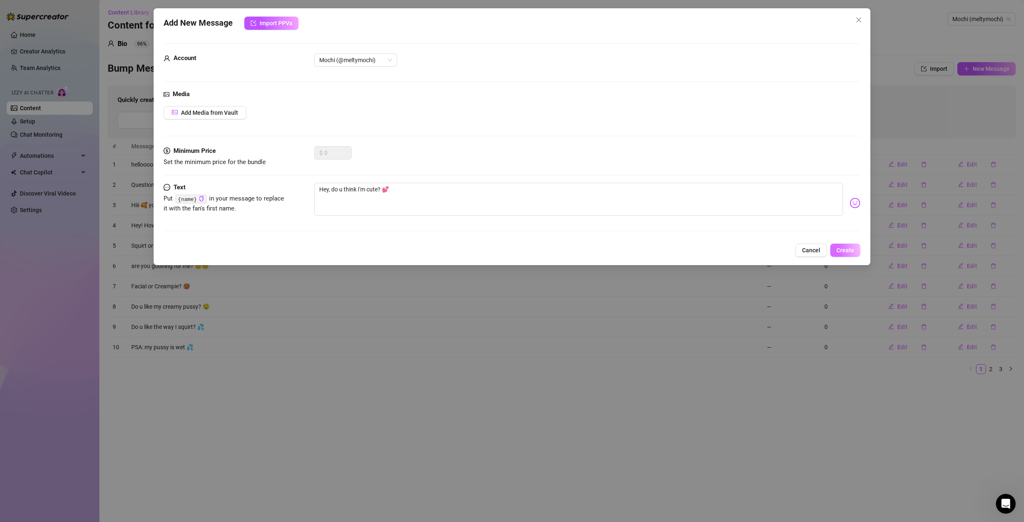
click at [849, 250] on span "Create" at bounding box center [845, 250] width 18 height 7
